Goal: Find specific page/section: Find specific page/section

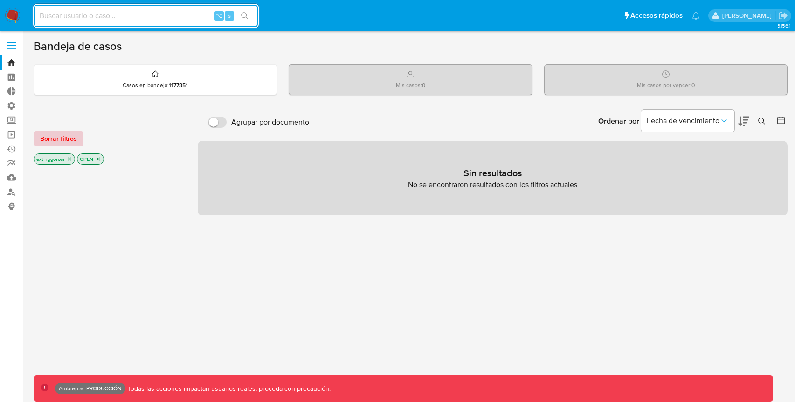
click at [70, 140] on span "Borrar filtros" at bounding box center [58, 138] width 37 height 13
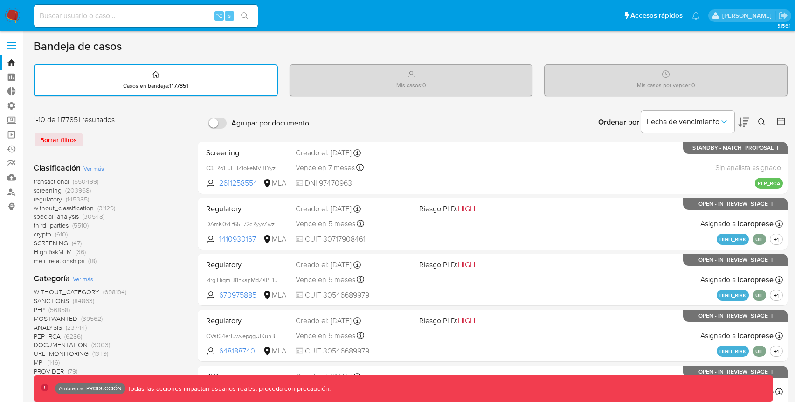
click at [138, 153] on div "1-10 de 1177851 resultados Borrar filtros" at bounding box center [108, 135] width 149 height 40
click at [78, 82] on div "Casos en bandeja : 1177851" at bounding box center [155, 80] width 242 height 30
click at [62, 135] on div "Borrar filtros" at bounding box center [108, 139] width 149 height 15
click at [6, 20] on img at bounding box center [13, 16] width 16 height 16
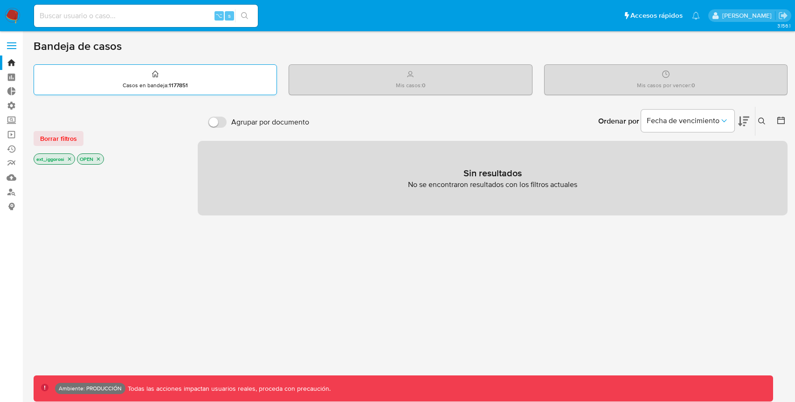
click at [151, 89] on p "Casos en bandeja : 1177851" at bounding box center [155, 85] width 65 height 7
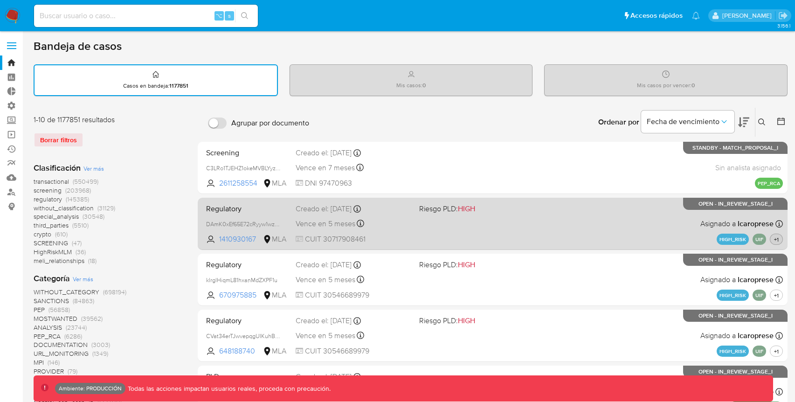
click at [775, 237] on span "+1" at bounding box center [776, 239] width 8 height 8
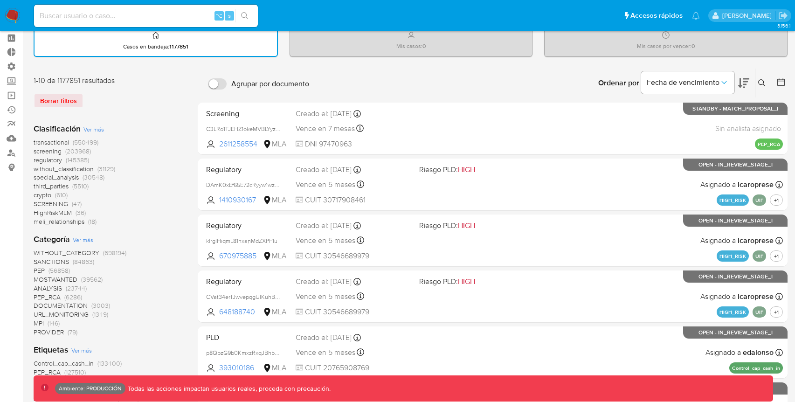
scroll to position [32, 0]
